Goal: Task Accomplishment & Management: Manage account settings

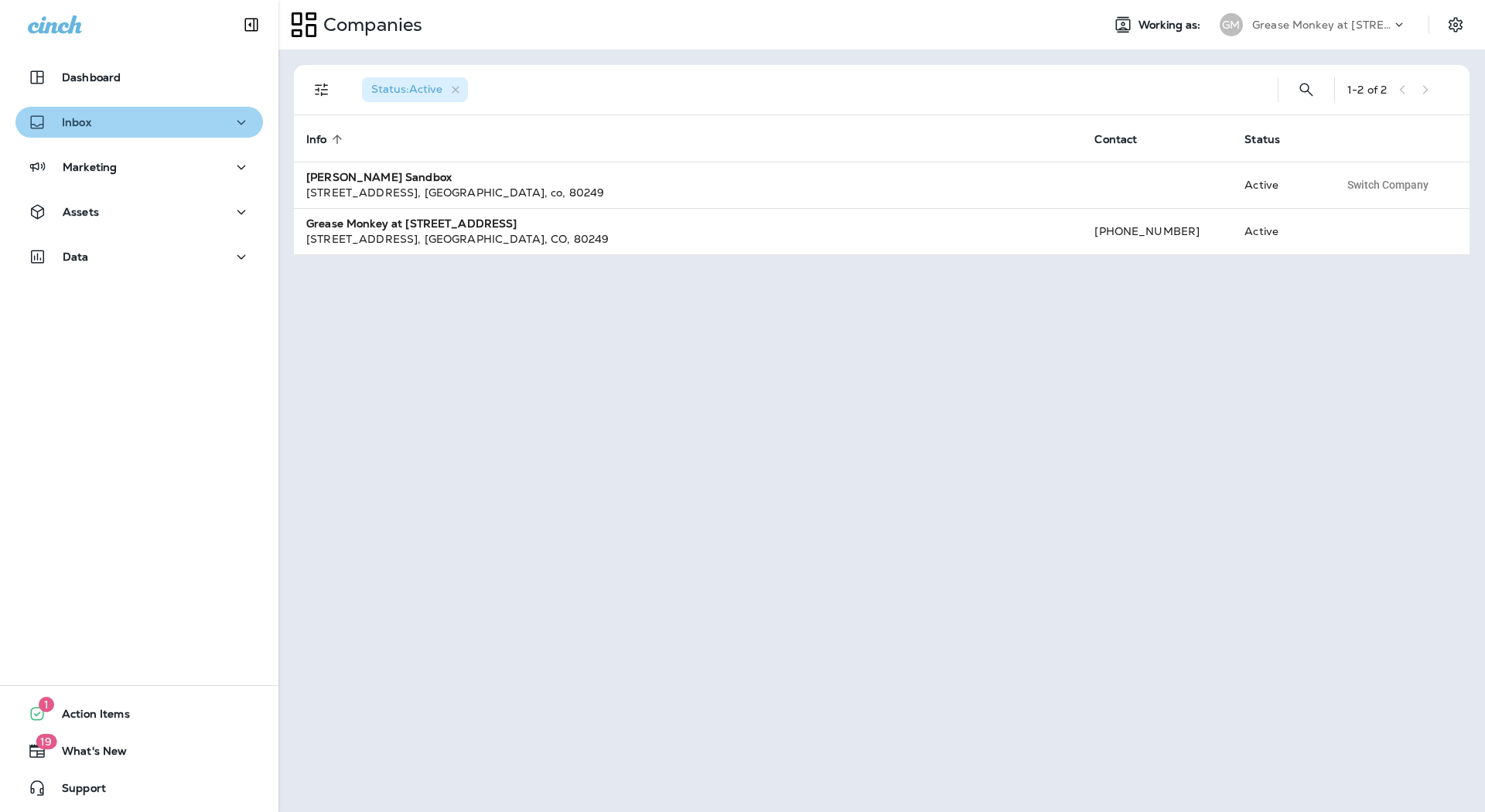
click at [240, 124] on icon "button" at bounding box center [241, 122] width 18 height 19
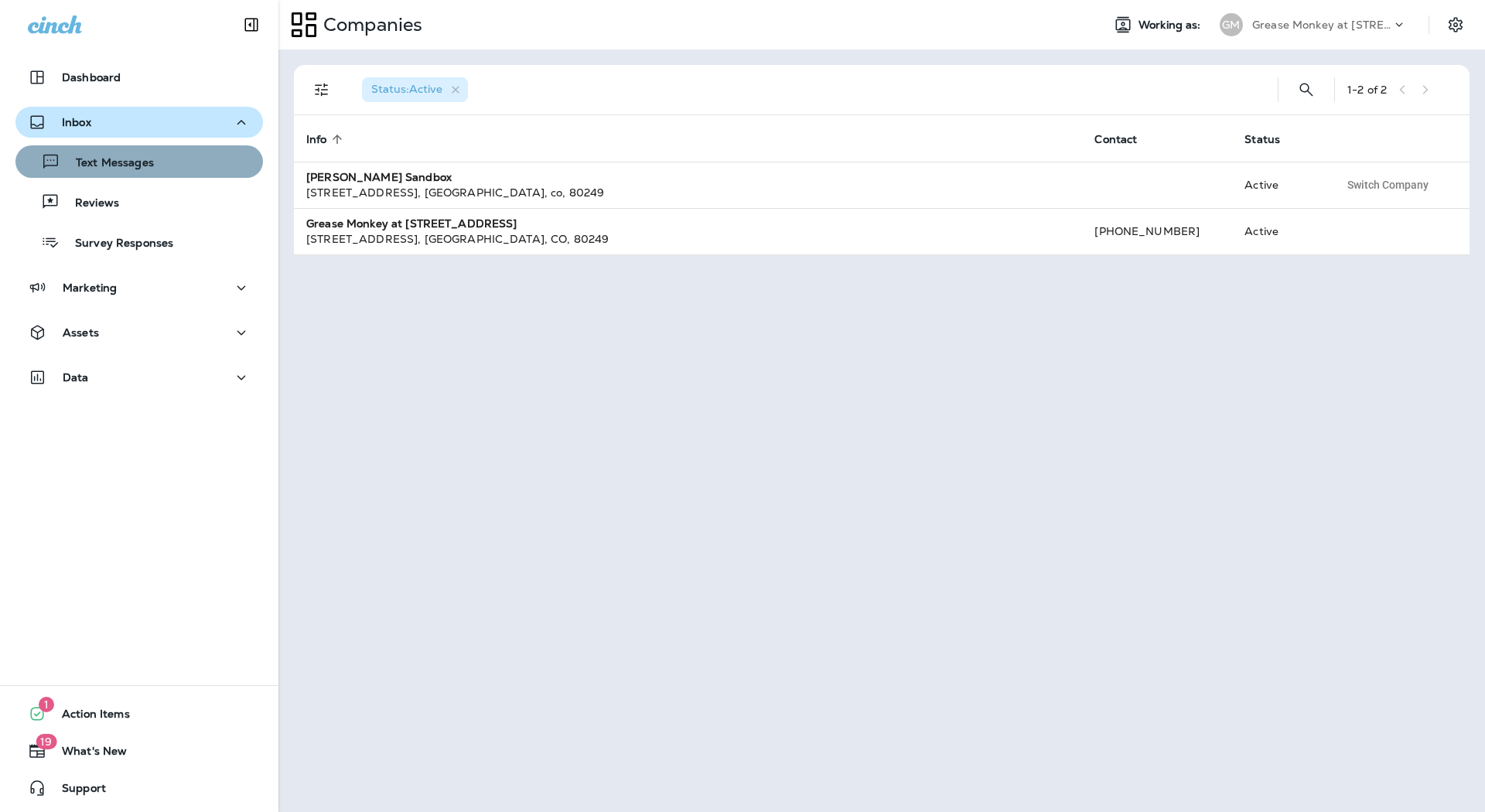
click at [201, 164] on div "Text Messages" at bounding box center [139, 162] width 235 height 24
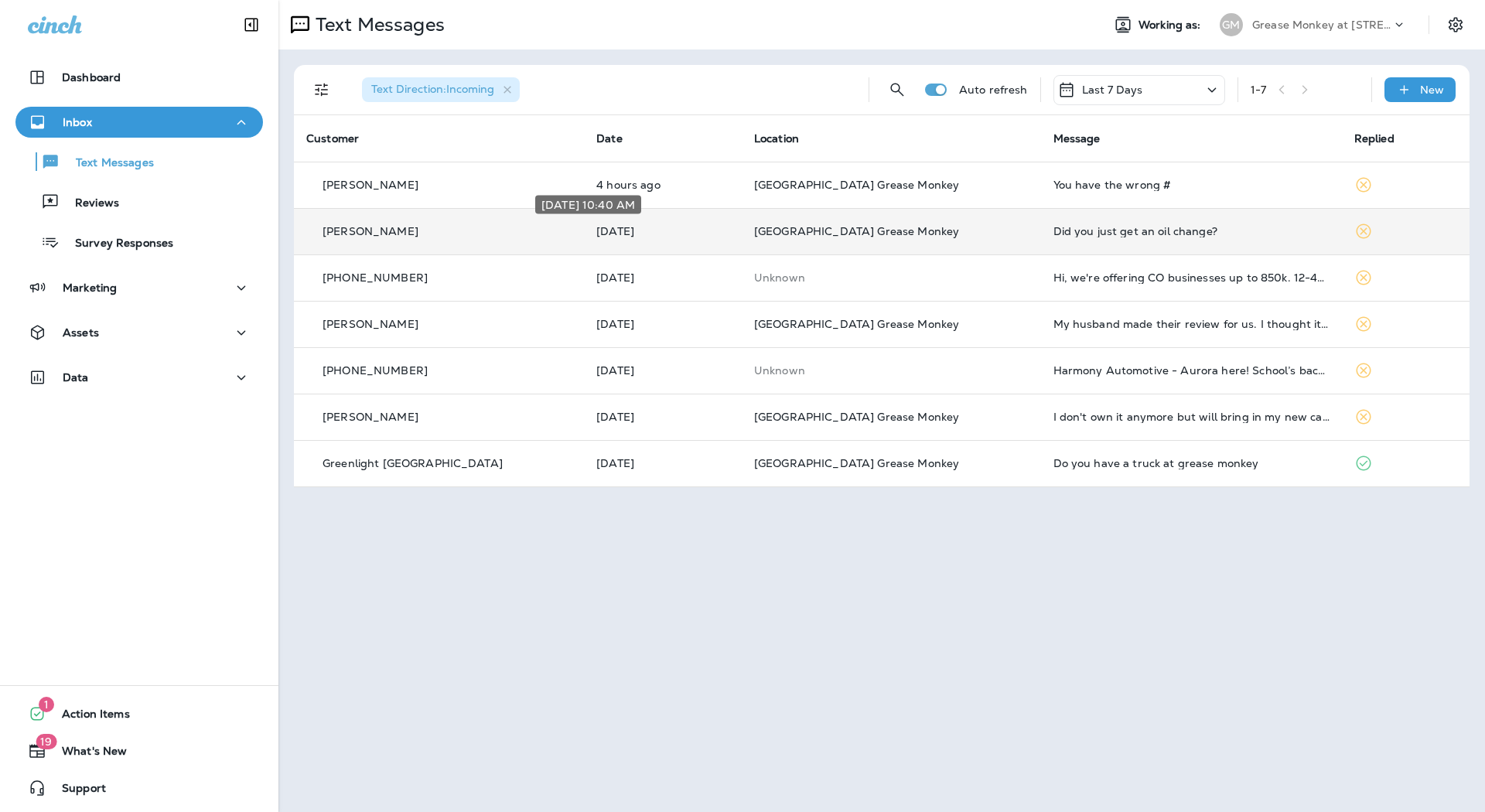
click at [596, 225] on p "[DATE]" at bounding box center [663, 231] width 133 height 12
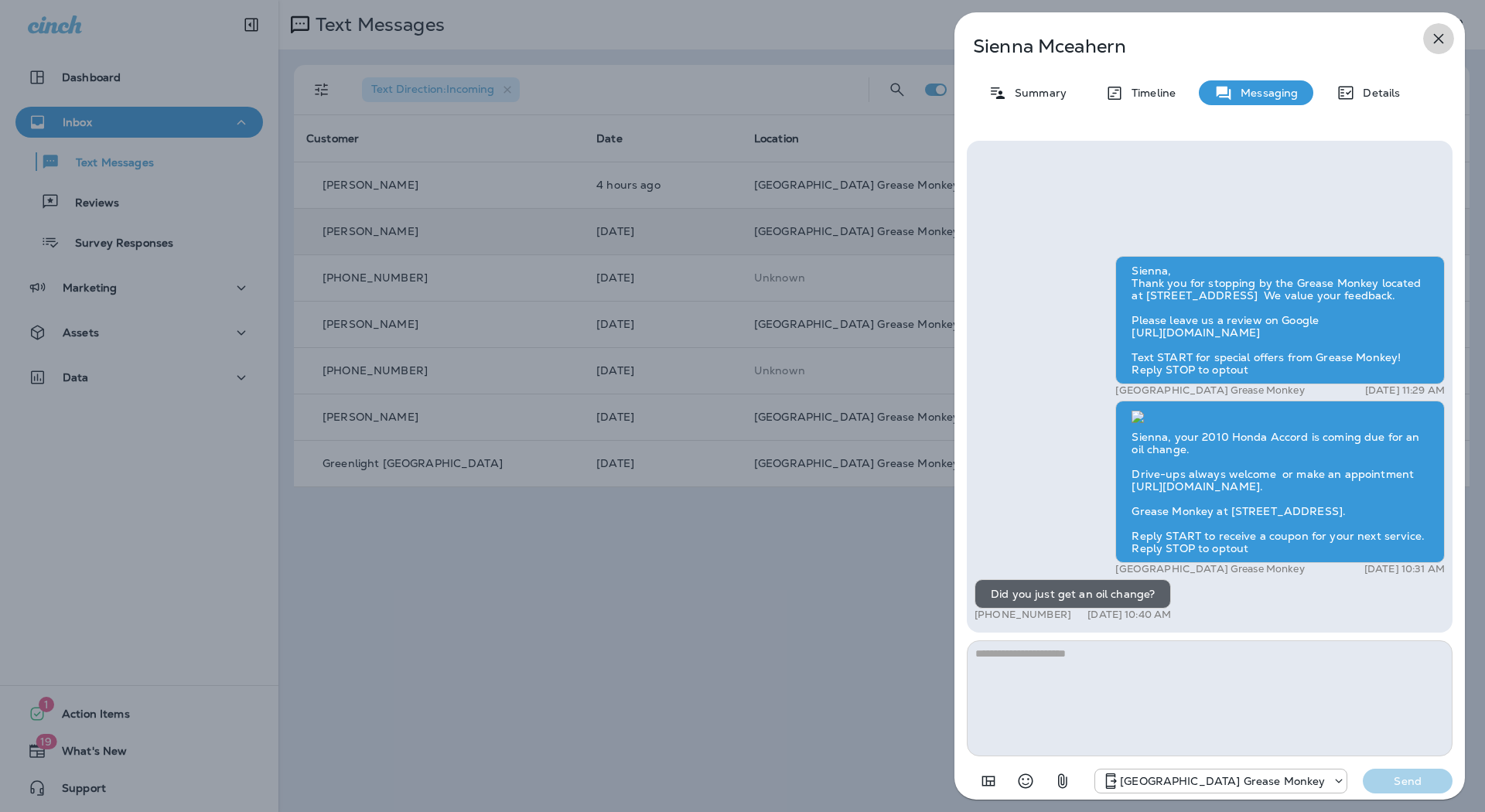
click at [1447, 38] on icon "button" at bounding box center [1438, 38] width 18 height 18
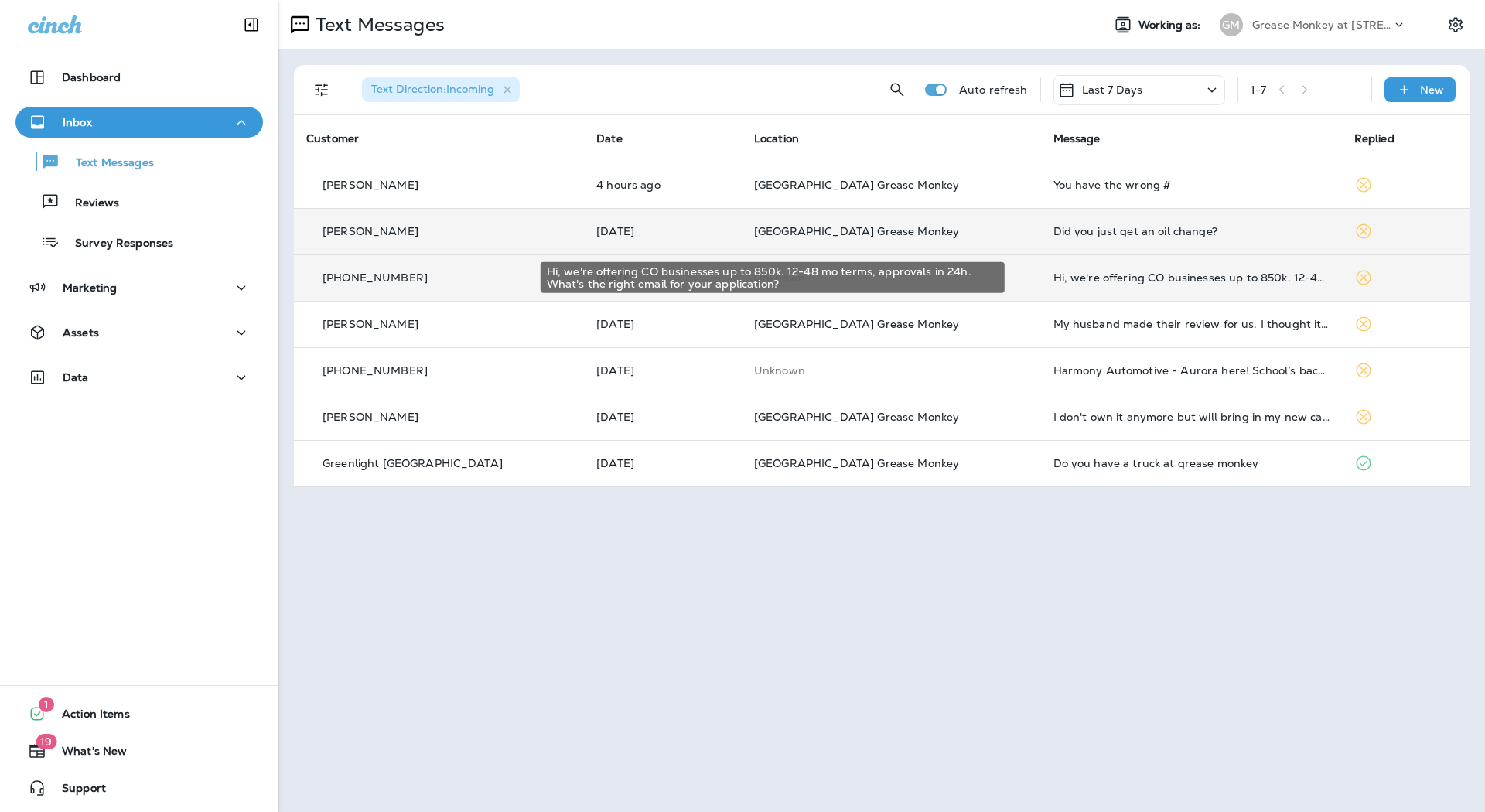
click at [1084, 272] on div "Hi, we're offering CO businesses up to 850k. 12-48 mo terms, approvals in 24h. …" at bounding box center [1192, 277] width 276 height 12
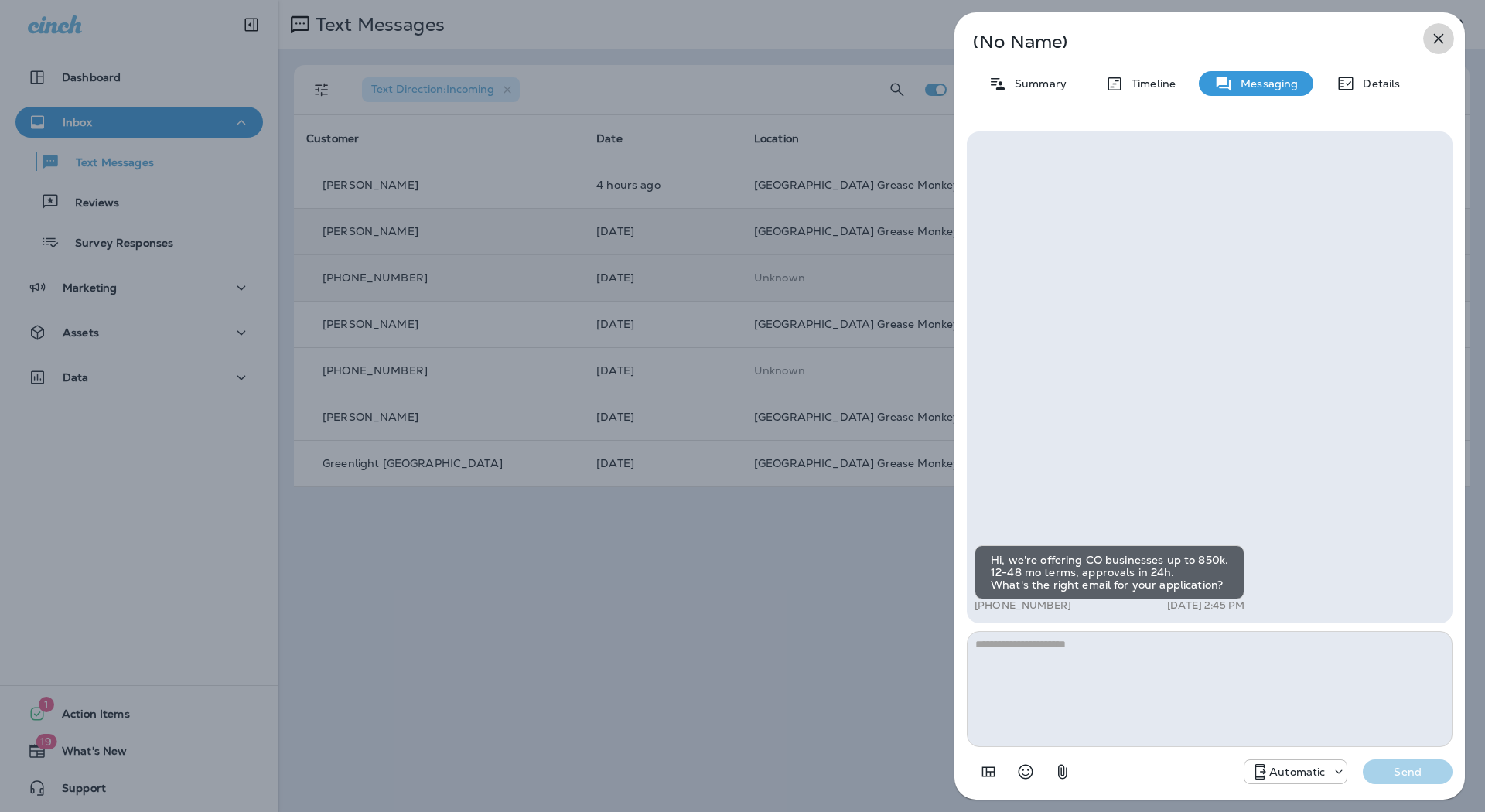
click at [1441, 50] on button "button" at bounding box center [1438, 38] width 31 height 31
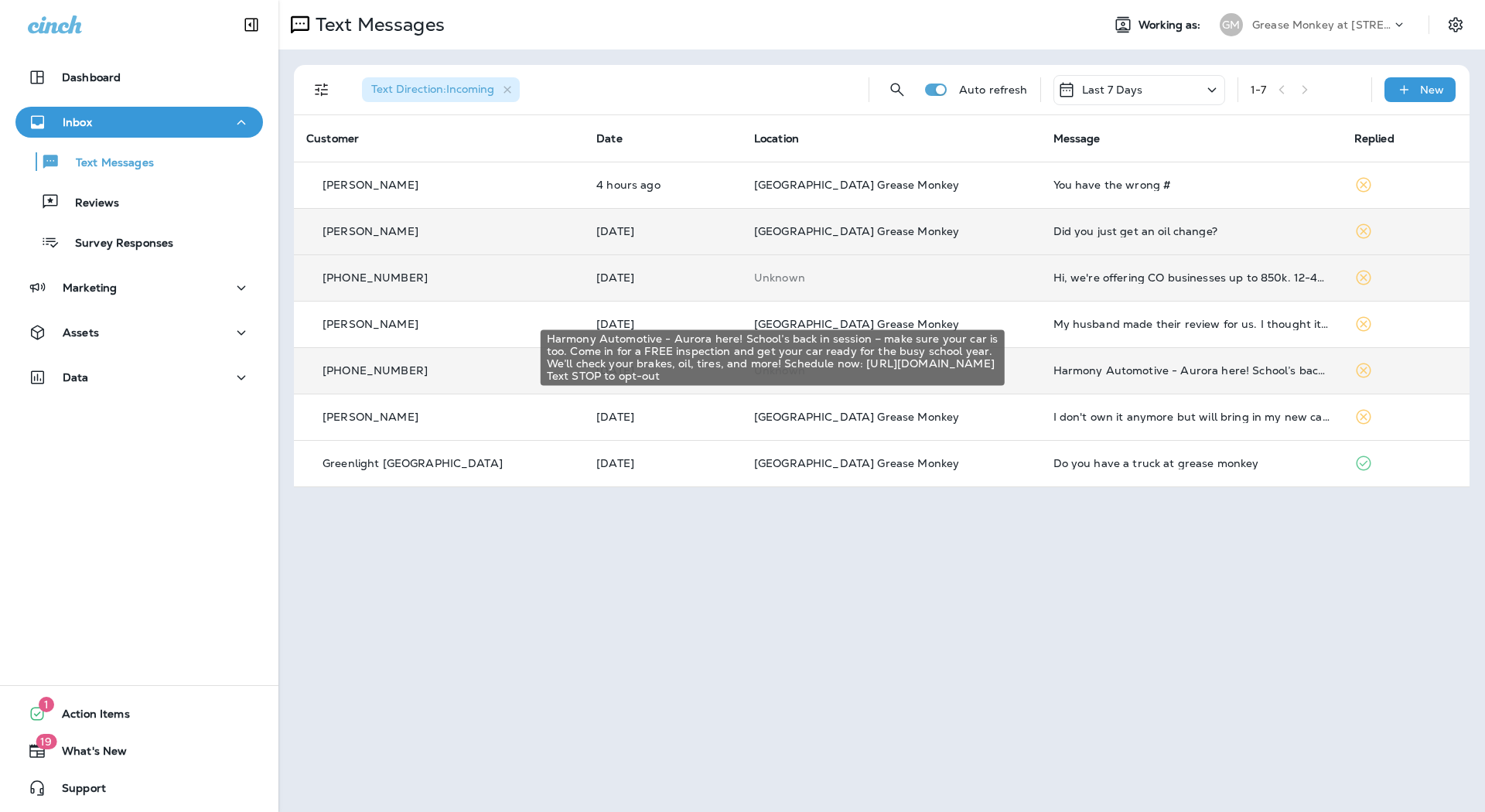
click at [1054, 372] on div "Harmony Automotive - Aurora here! School’s back in session – make sure your car…" at bounding box center [1192, 371] width 276 height 12
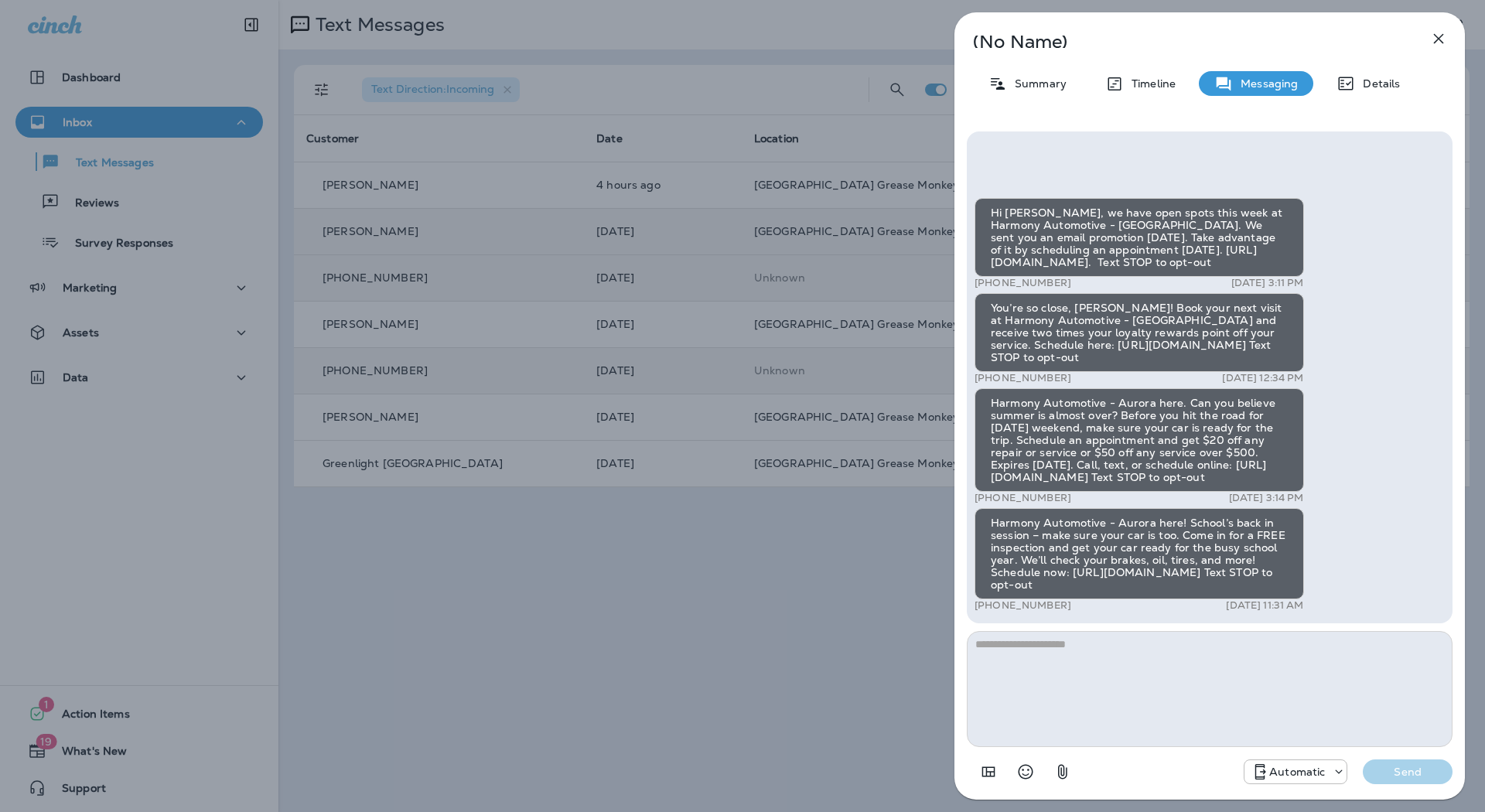
drag, startPoint x: 1447, startPoint y: 214, endPoint x: 1452, endPoint y: 171, distance: 43.3
click at [1452, 171] on div "Hi [PERSON_NAME], we have open spots this week at Harmony Automotive - [GEOGRAP…" at bounding box center [1210, 377] width 485 height 491
